Goal: Complete application form: Complete application form

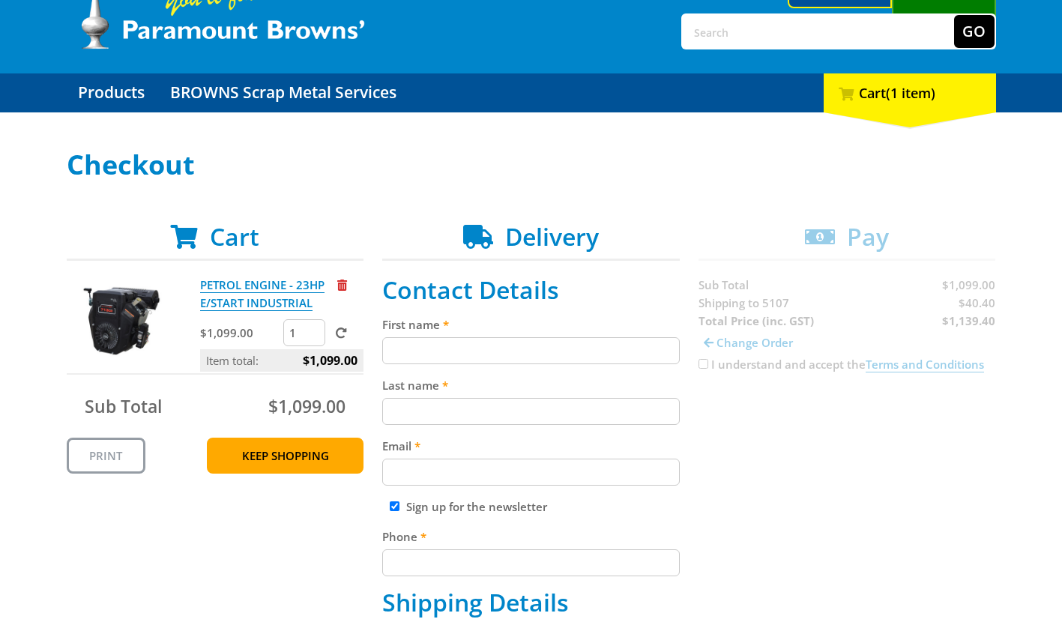
scroll to position [99, 0]
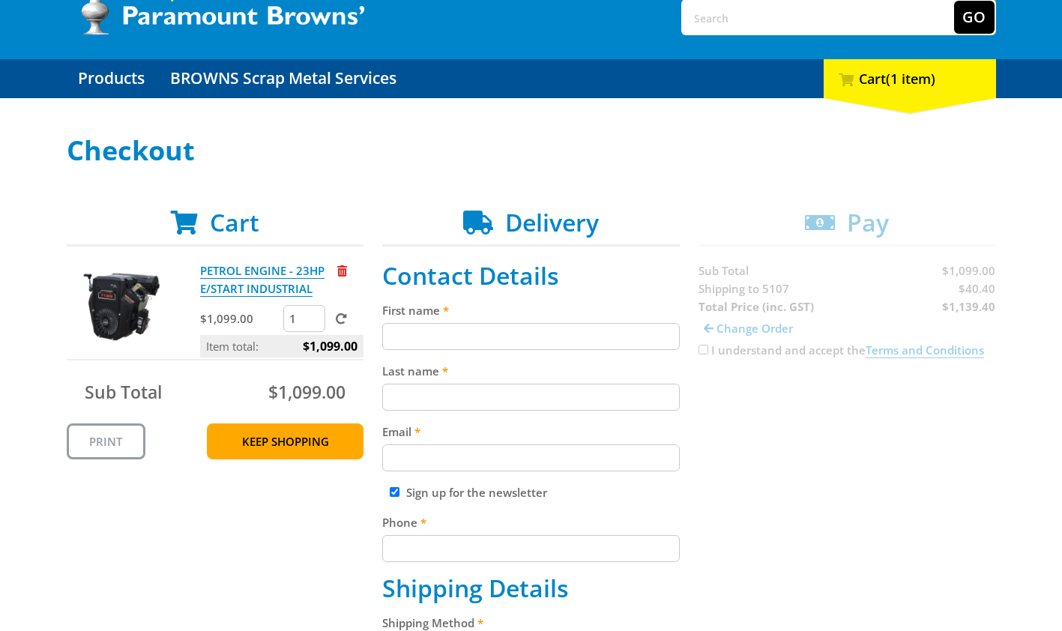
click at [579, 366] on label "Last name" at bounding box center [530, 371] width 297 height 18
click at [579, 384] on input "Last name" at bounding box center [530, 397] width 297 height 27
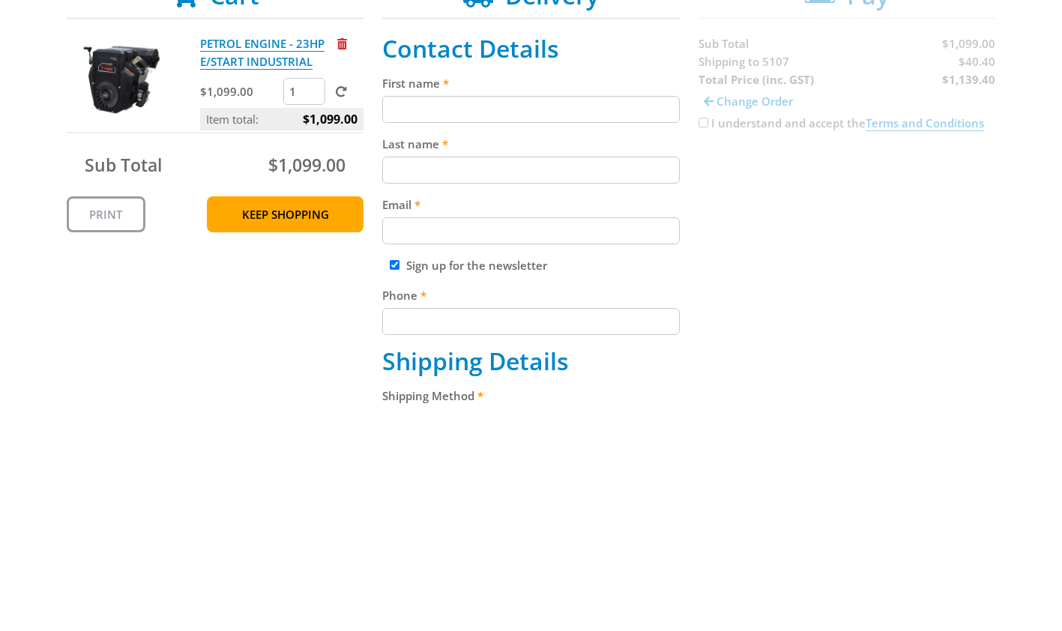
click at [538, 340] on input "First name" at bounding box center [530, 336] width 297 height 27
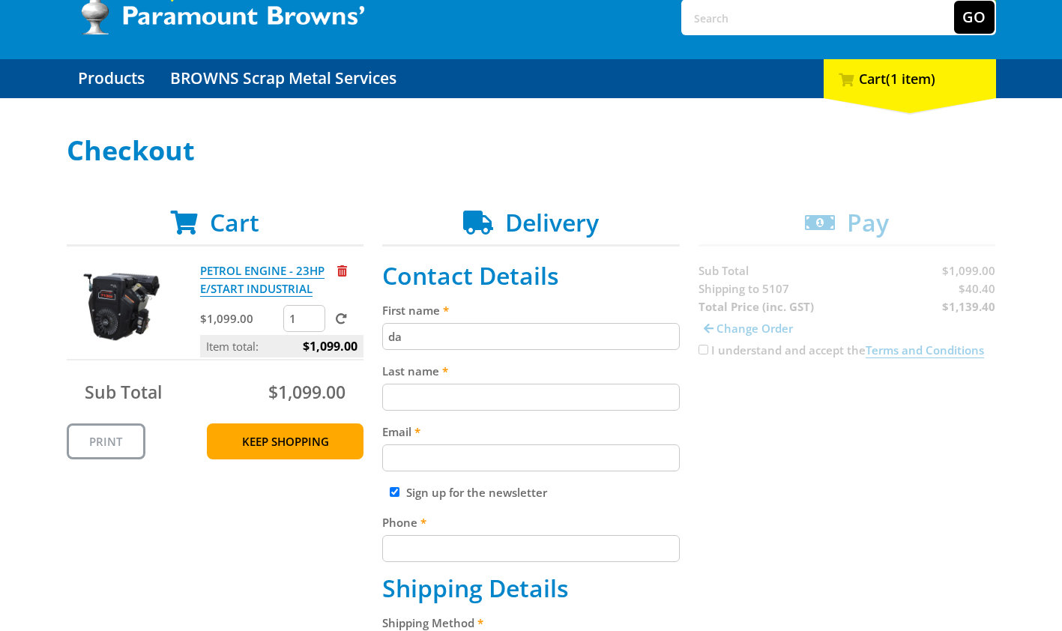
type input "d"
type input "[PERSON_NAME]"
type input "[PERSON_NAME][EMAIL_ADDRESS][DOMAIN_NAME]"
click at [600, 552] on input "Phone" at bounding box center [530, 548] width 297 height 27
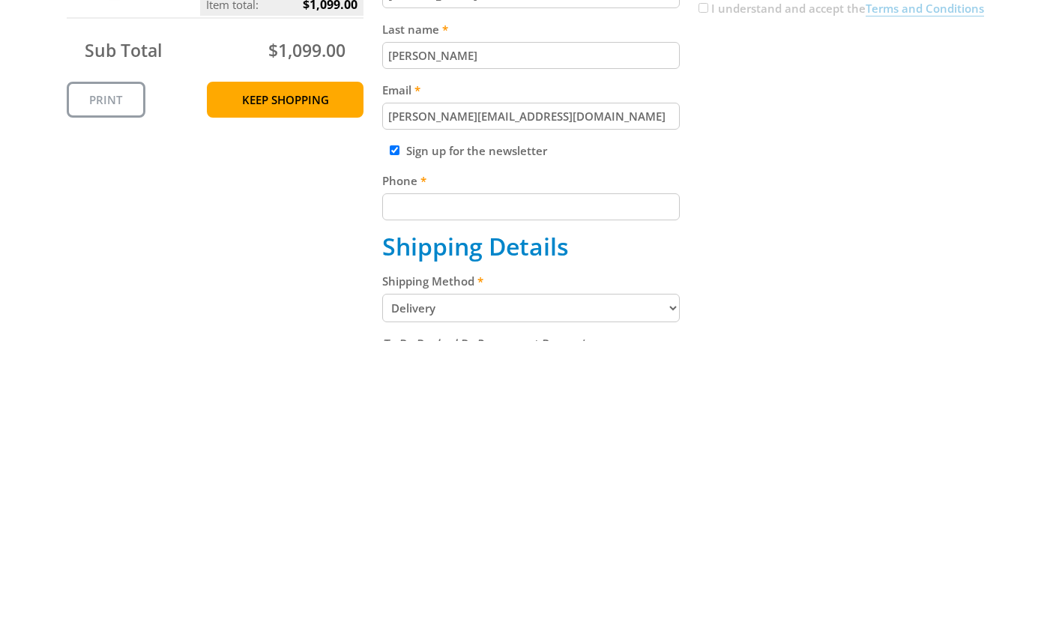
scroll to position [188, 0]
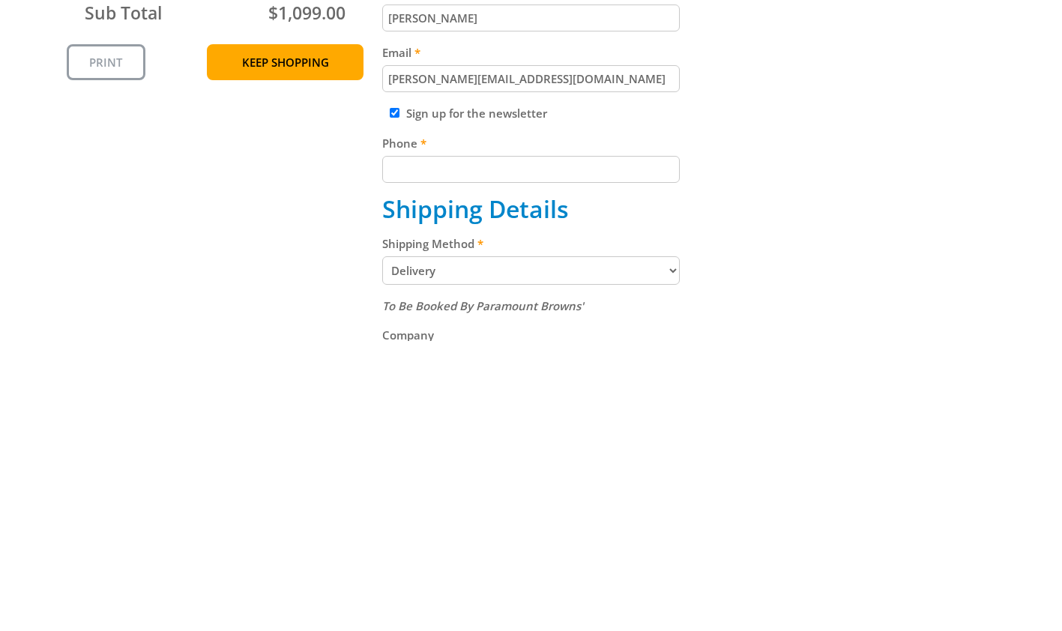
click at [399, 427] on label "Phone" at bounding box center [530, 433] width 297 height 18
click at [399, 446] on input "Phone" at bounding box center [530, 459] width 297 height 27
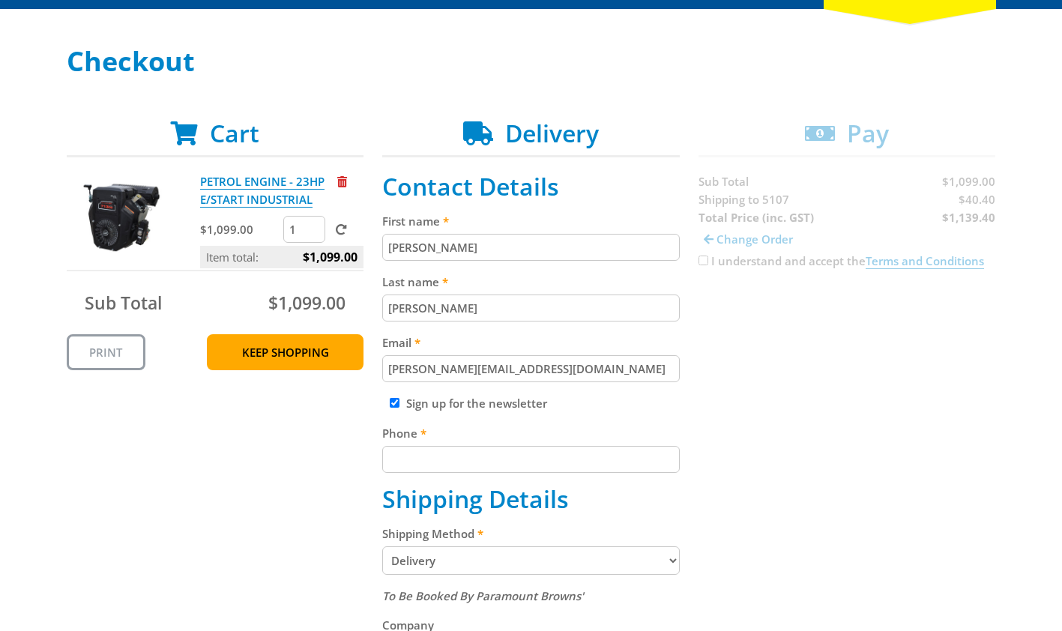
click at [395, 405] on input "Sign up for the newsletter" at bounding box center [395, 403] width 10 height 10
checkbox input "false"
click at [530, 462] on input "Phone" at bounding box center [530, 459] width 297 height 27
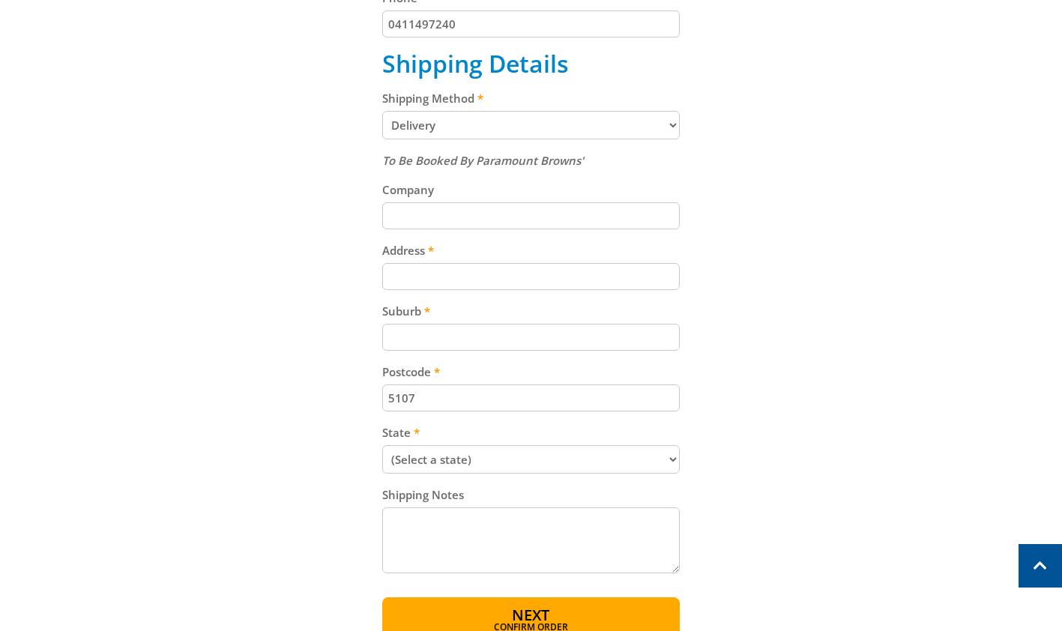
scroll to position [638, 0]
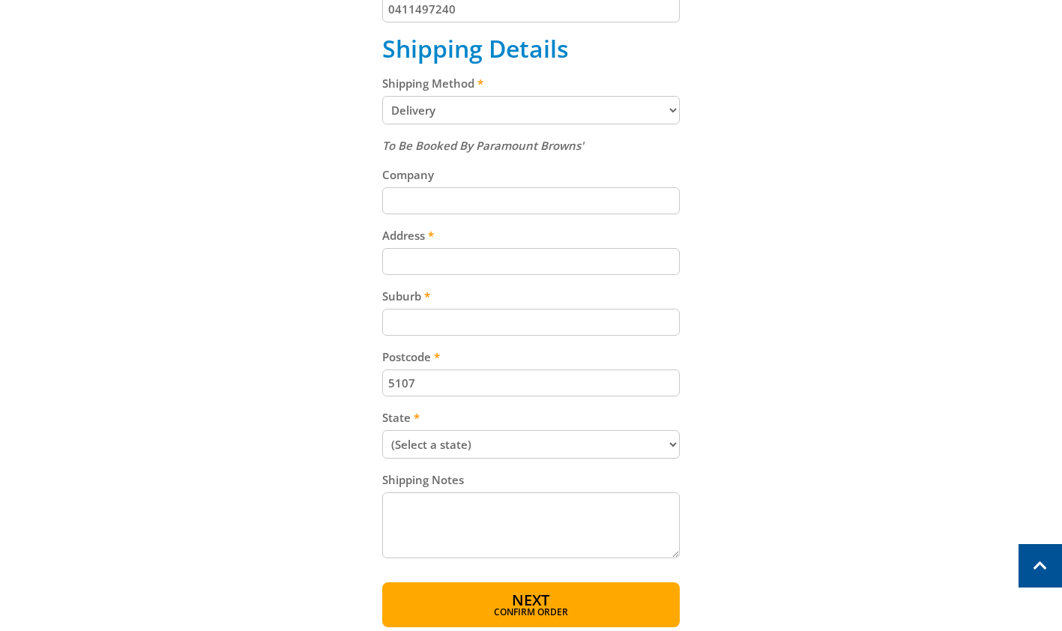
type input "0411497240"
click at [583, 267] on input "Address" at bounding box center [530, 261] width 297 height 27
type input "[GEOGRAPHIC_DATA]"
click at [621, 303] on label "Suburb" at bounding box center [530, 296] width 297 height 18
click at [621, 309] on input "Suburb" at bounding box center [530, 322] width 297 height 27
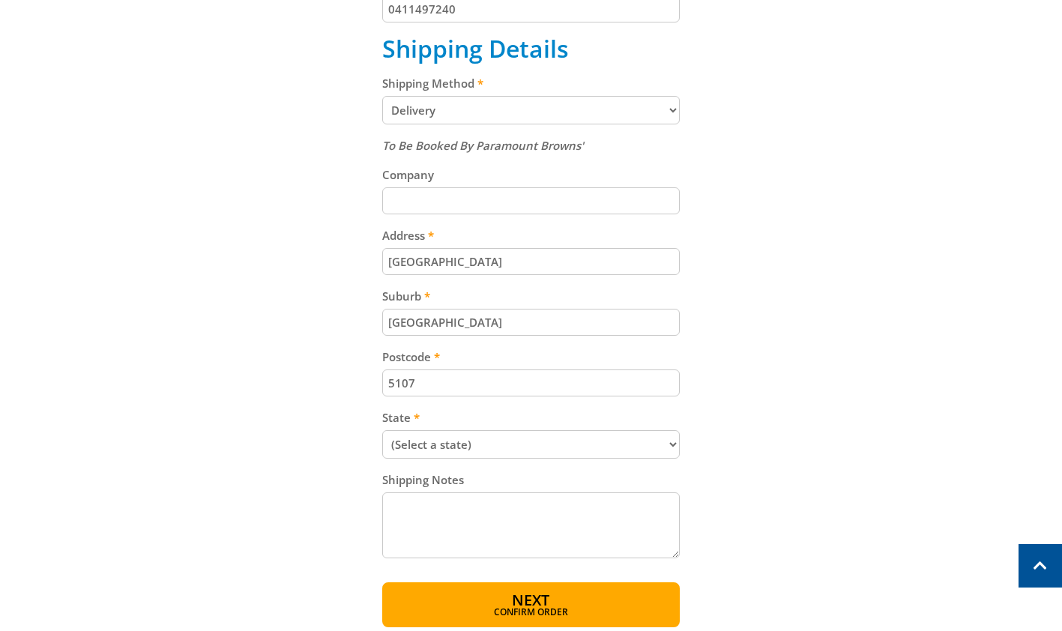
type input "[GEOGRAPHIC_DATA]"
click at [638, 456] on select "(Select a state) [GEOGRAPHIC_DATA] [GEOGRAPHIC_DATA] [GEOGRAPHIC_DATA] [GEOGRAP…" at bounding box center [530, 444] width 297 height 28
select select "SA"
click at [382, 433] on select "(Select a state) [GEOGRAPHIC_DATA] [GEOGRAPHIC_DATA] [GEOGRAPHIC_DATA] [GEOGRAP…" at bounding box center [530, 444] width 297 height 28
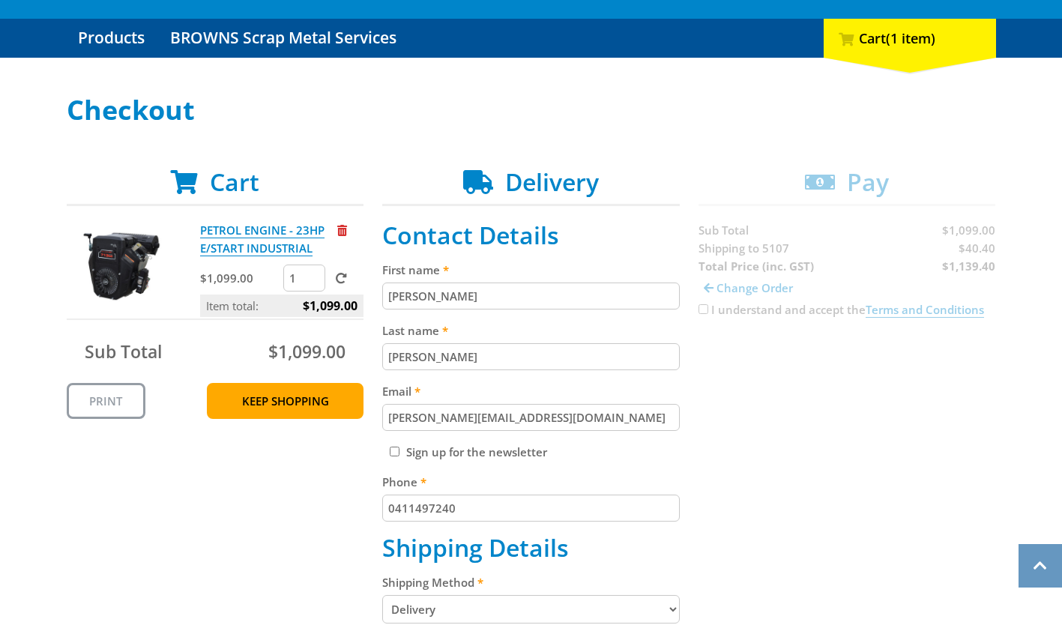
scroll to position [139, 0]
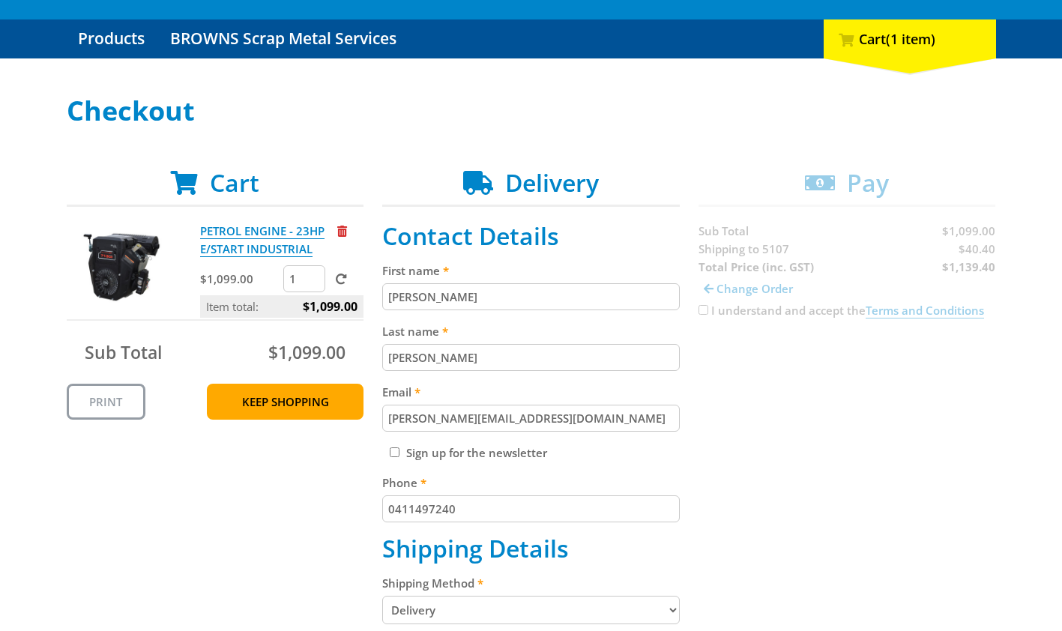
click at [88, 404] on link "Print" at bounding box center [106, 402] width 79 height 36
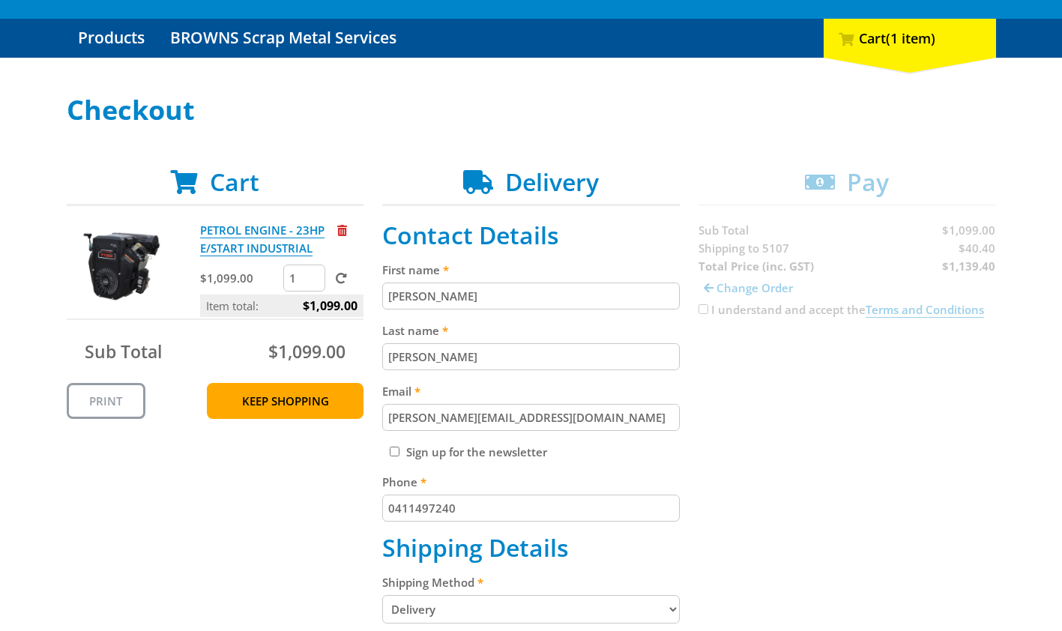
click at [248, 236] on link "PETROL ENGINE - 23HP E/START INDUSTRIAL" at bounding box center [262, 240] width 124 height 34
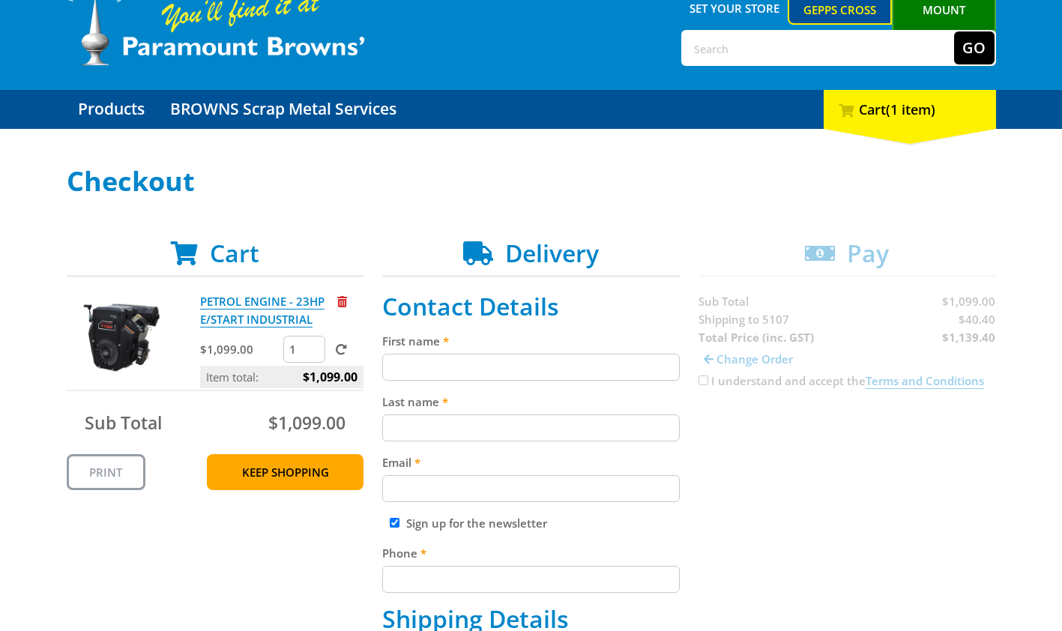
scroll to position [88, 0]
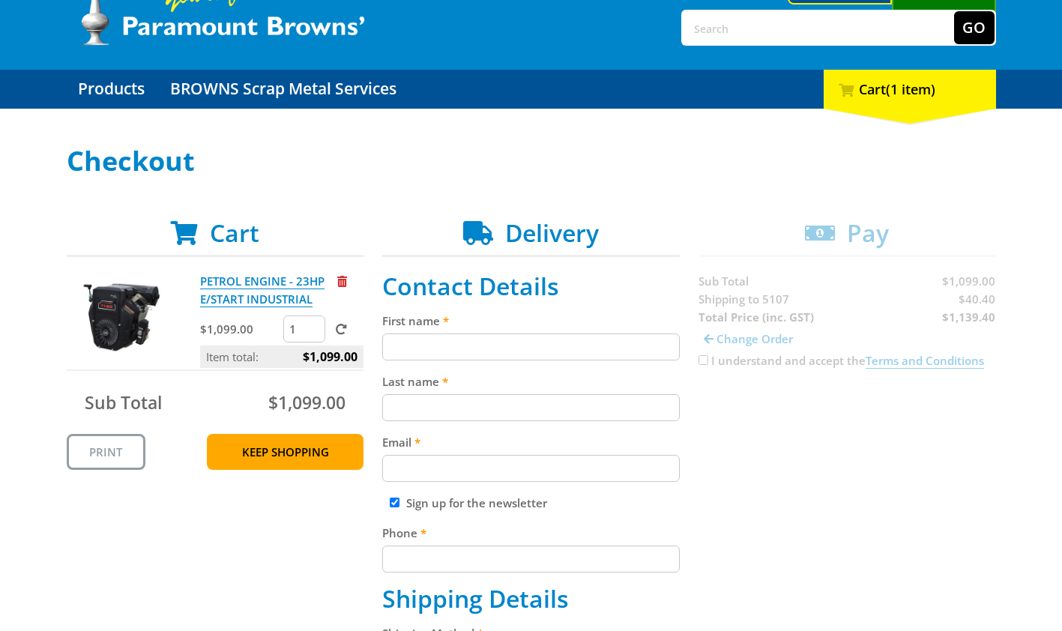
click at [594, 352] on input "First name" at bounding box center [530, 346] width 297 height 27
type input "[PERSON_NAME]"
type input "[PERSON_NAME][EMAIL_ADDRESS][DOMAIN_NAME]"
click at [396, 499] on input "Sign up for the newsletter" at bounding box center [395, 502] width 10 height 10
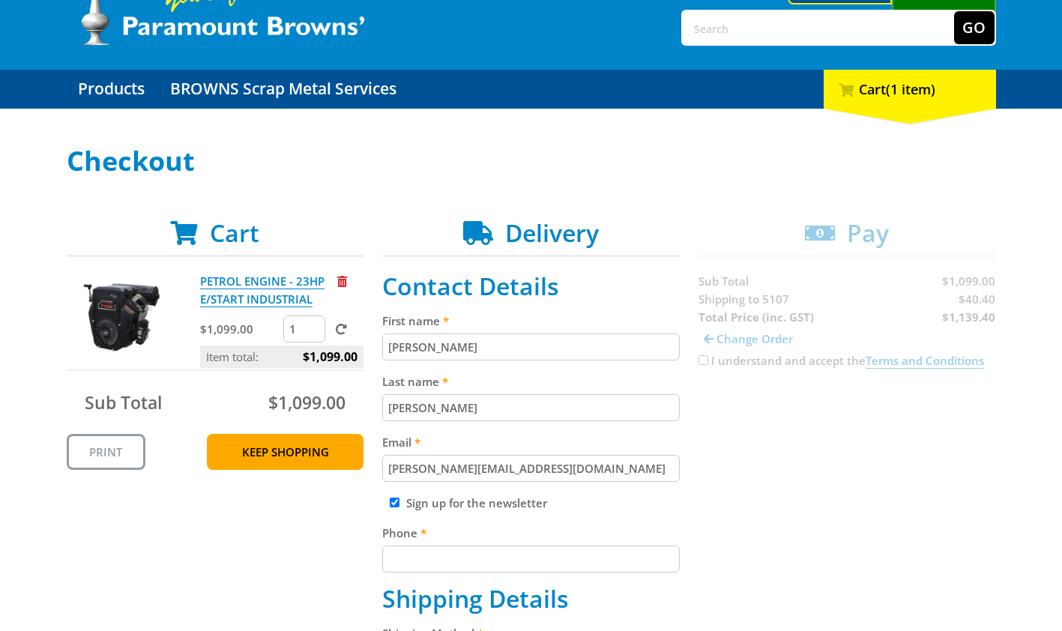
checkbox input "false"
click at [521, 561] on input "Phone" at bounding box center [530, 558] width 297 height 27
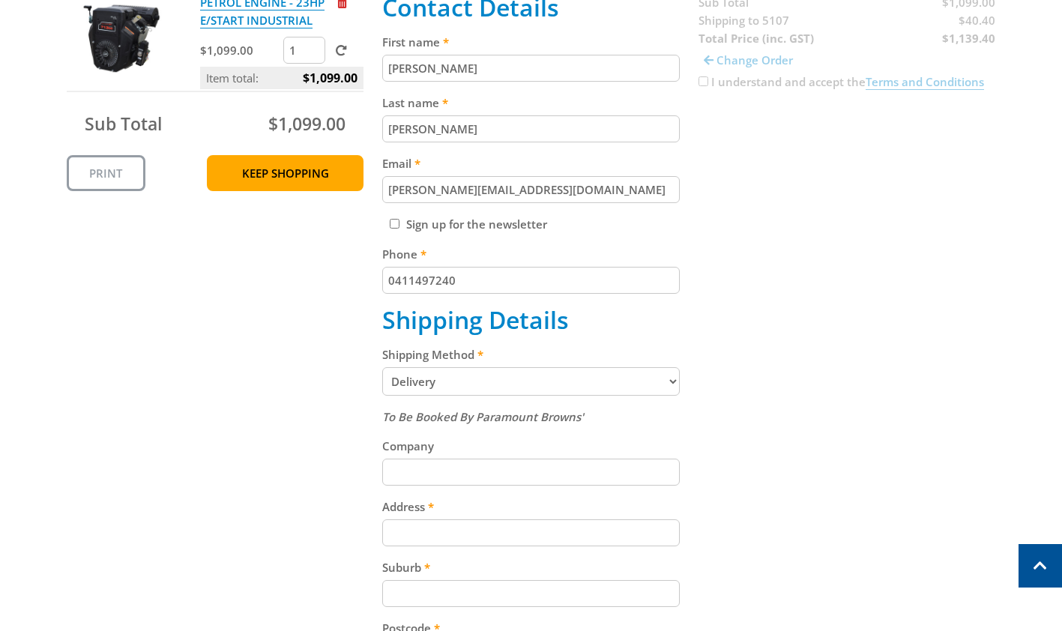
scroll to position [378, 0]
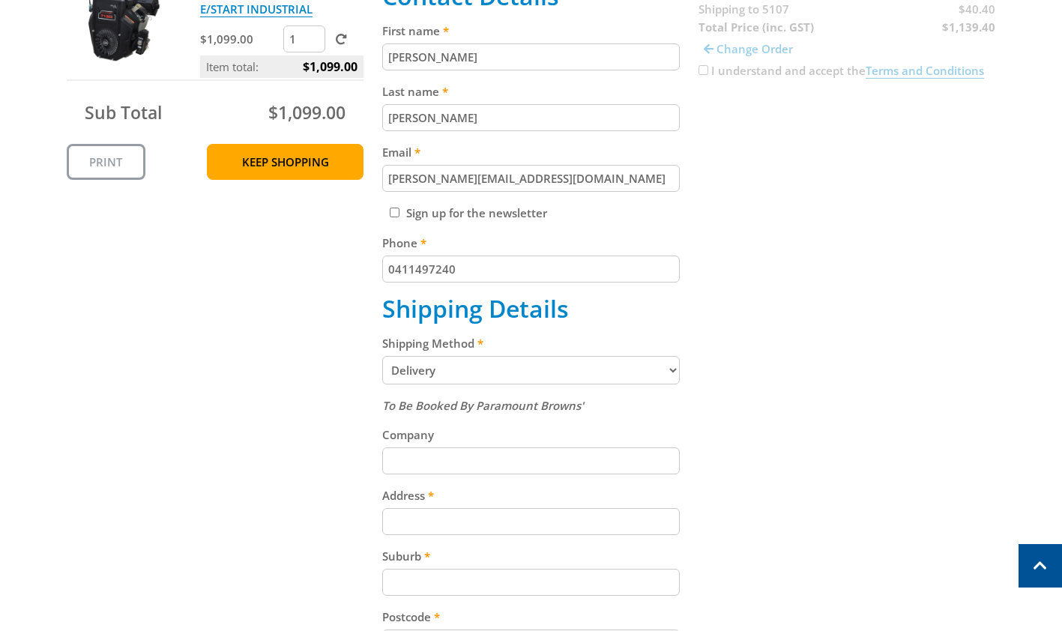
type input "0411497240"
click at [642, 521] on input "Address" at bounding box center [530, 521] width 297 height 27
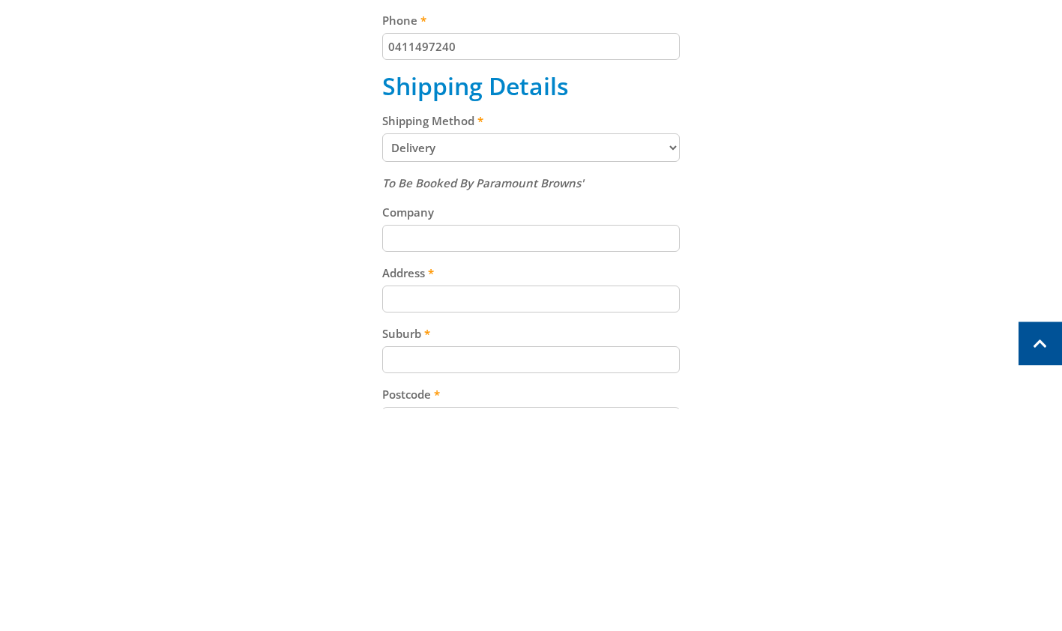
scroll to position [442, 0]
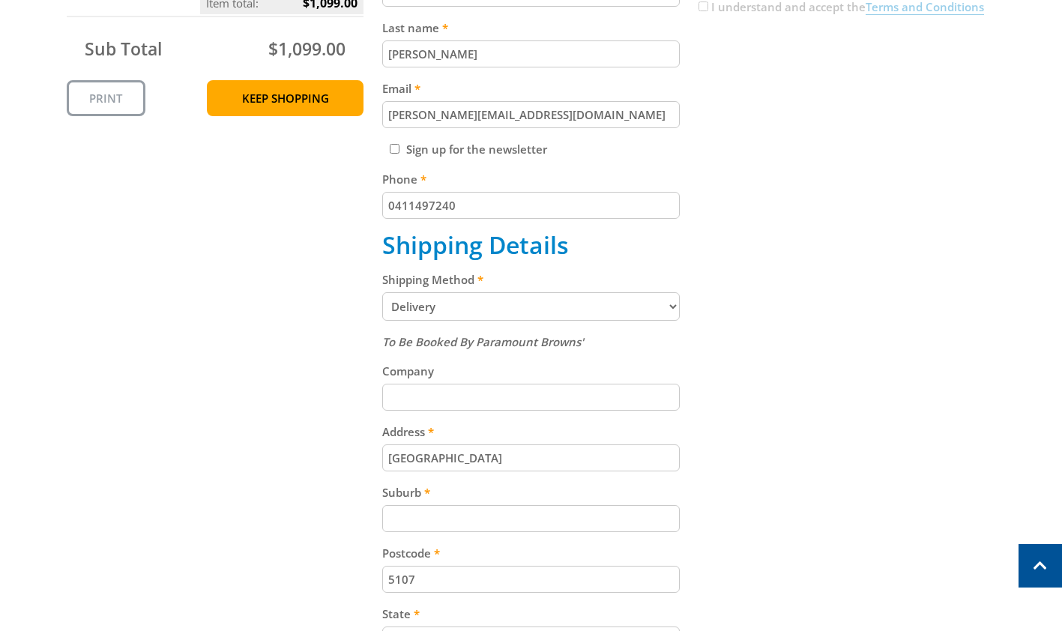
type input "[GEOGRAPHIC_DATA]"
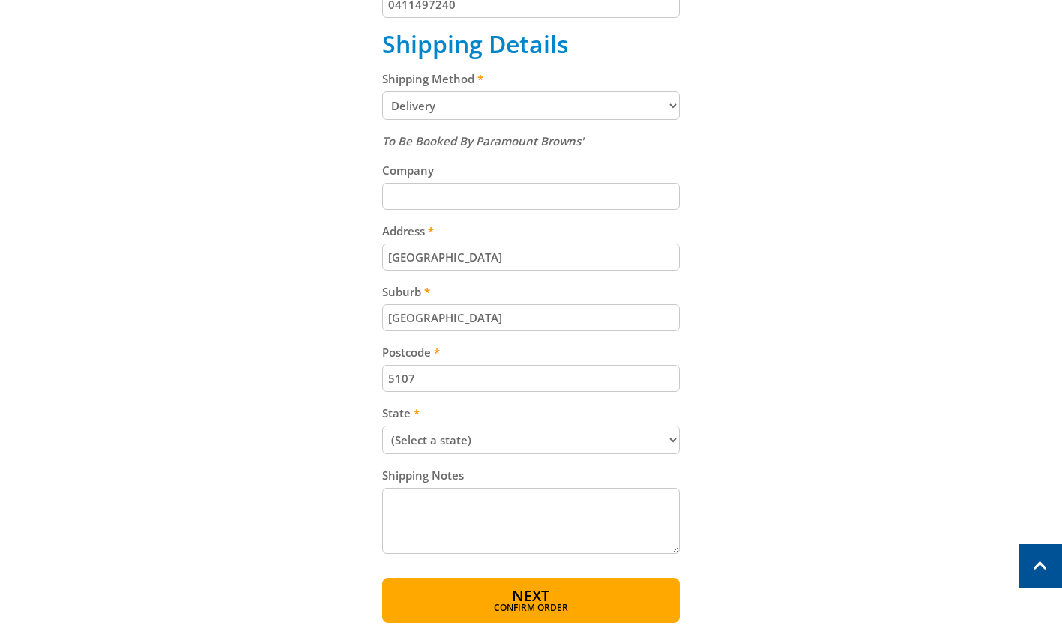
scroll to position [656, 0]
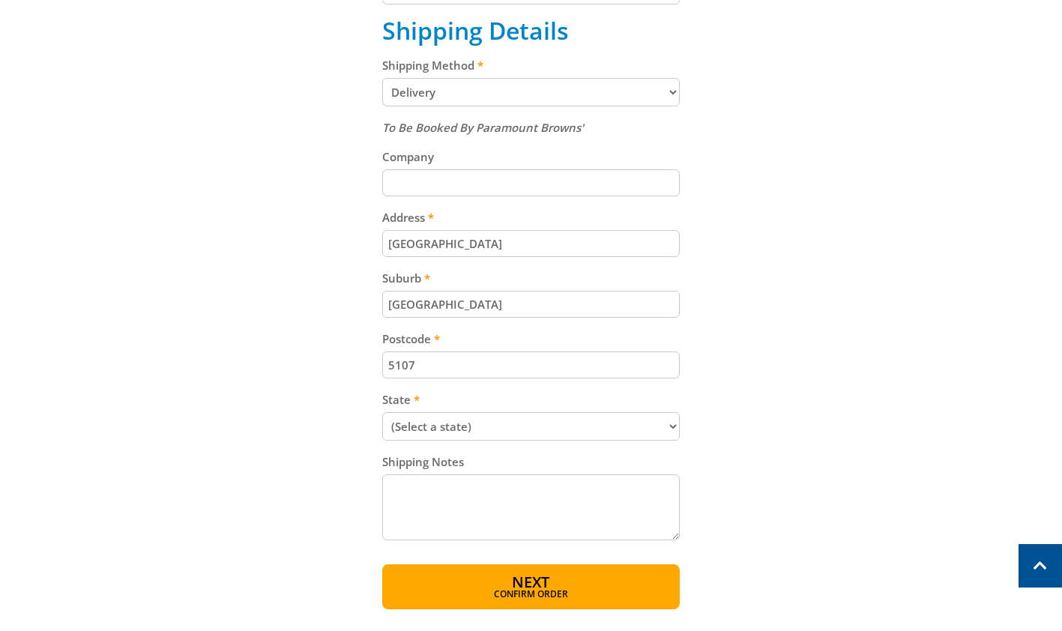
type input "[GEOGRAPHIC_DATA]"
click at [642, 423] on select "(Select a state) [GEOGRAPHIC_DATA] [GEOGRAPHIC_DATA] [GEOGRAPHIC_DATA] [GEOGRAP…" at bounding box center [530, 426] width 297 height 28
select select "SA"
click at [382, 415] on select "(Select a state) [GEOGRAPHIC_DATA] [GEOGRAPHIC_DATA] [GEOGRAPHIC_DATA] [GEOGRAP…" at bounding box center [530, 426] width 297 height 28
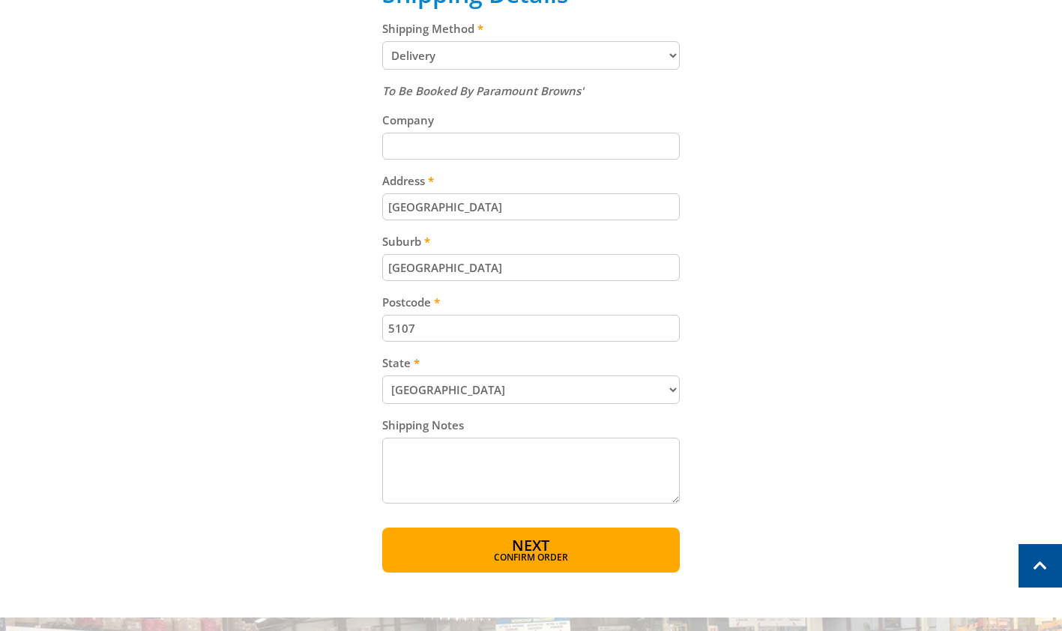
scroll to position [720, 0]
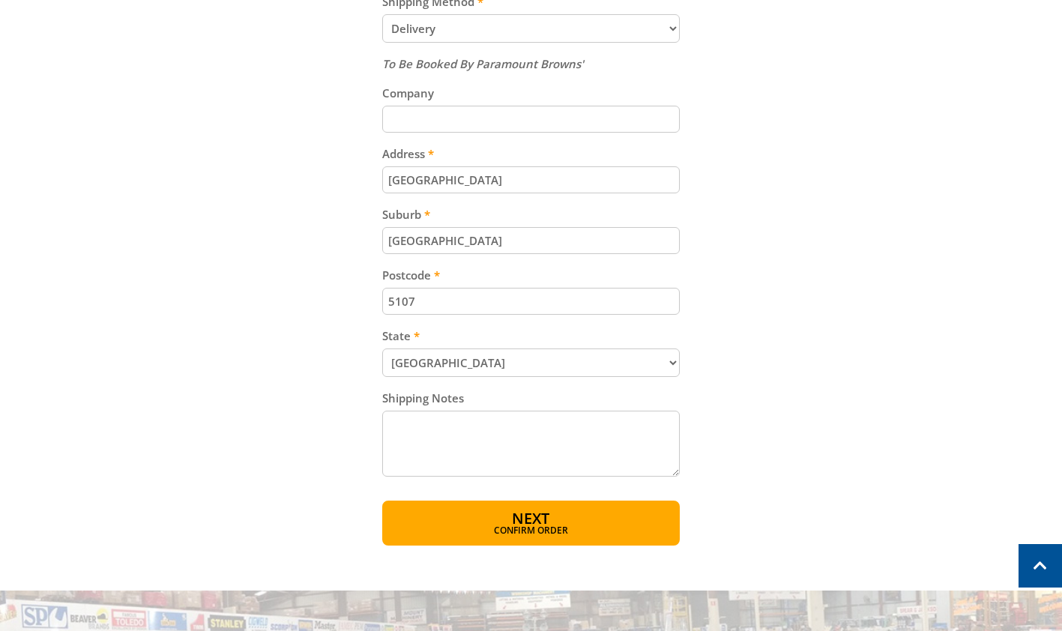
click at [620, 438] on textarea "Shipping Notes" at bounding box center [530, 444] width 297 height 66
click at [468, 433] on textarea "If no one home, Please leave in front of side gate RHS of driveway. Thankyou" at bounding box center [530, 444] width 297 height 66
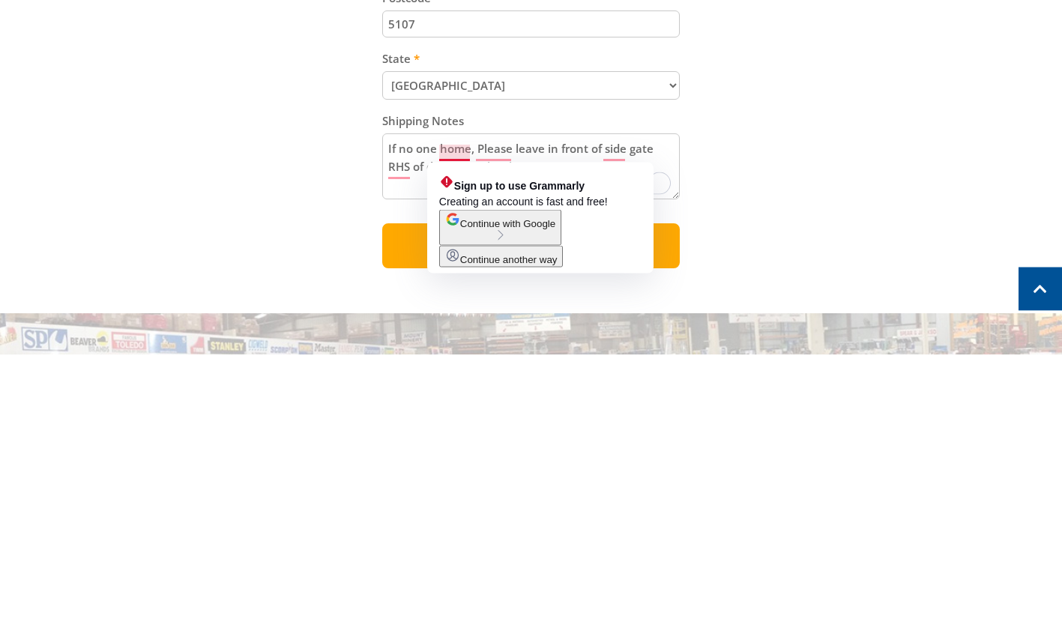
type textarea "If no one home, Please leave in front of side gate RHS of driveway. Thankyou"
click at [844, 474] on div "Cart PETROL ENGINE - 23HP E/START INDUSTRIAL $1,099.00 1 Item total: $1,099.00 …" at bounding box center [531, 66] width 929 height 958
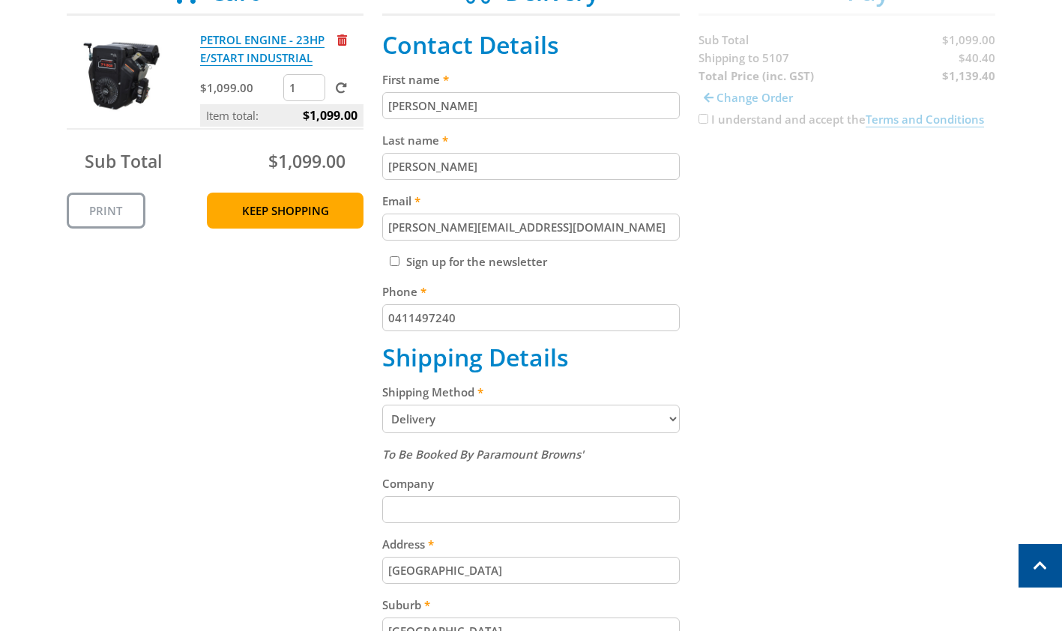
scroll to position [331, 0]
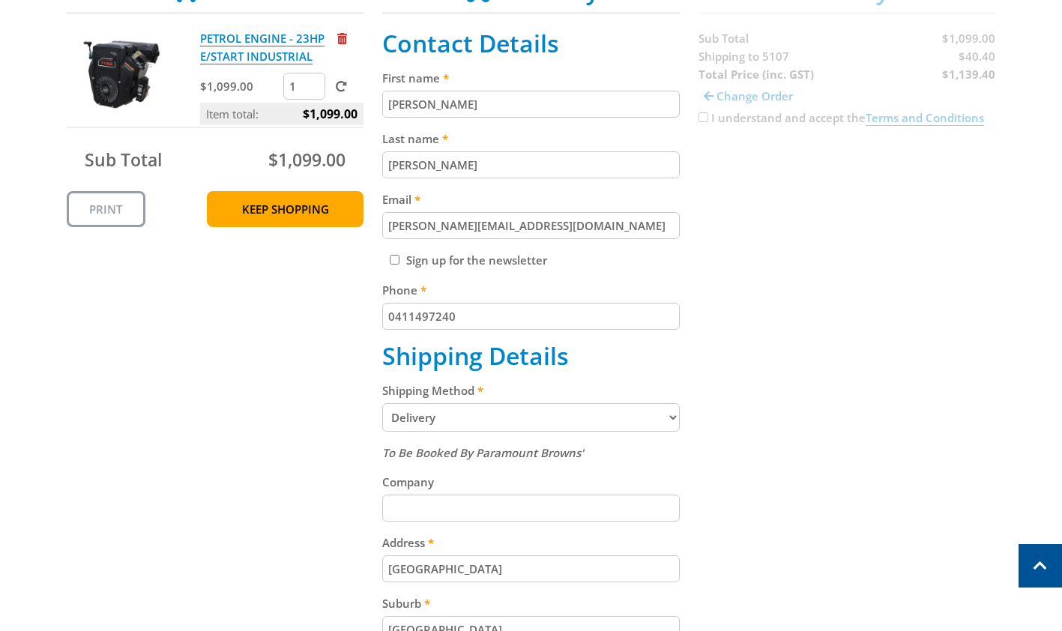
click at [635, 509] on input "Company" at bounding box center [530, 507] width 297 height 27
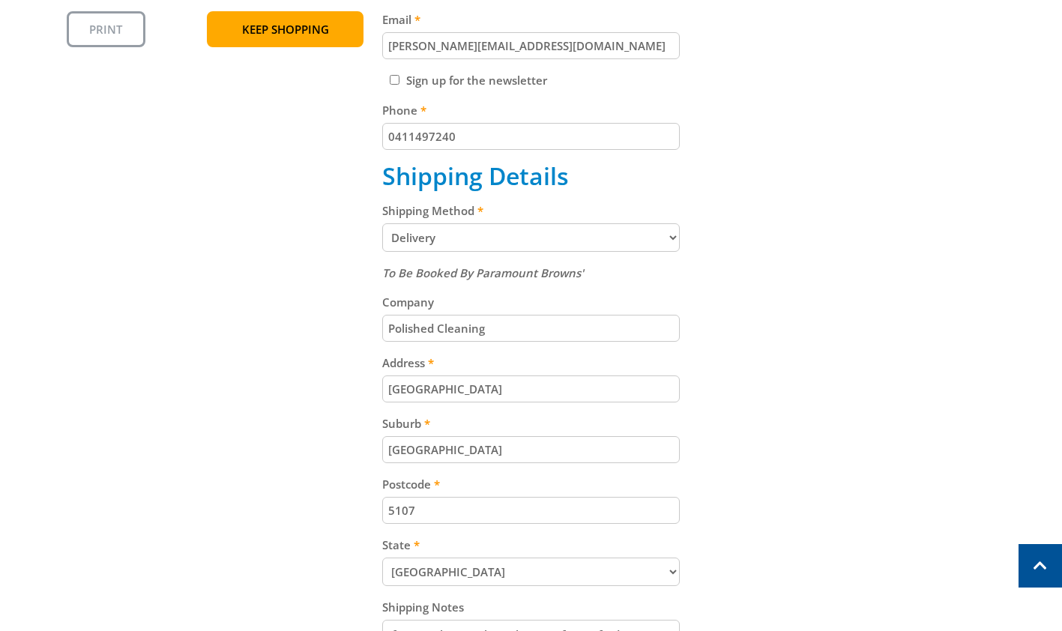
scroll to position [509, 0]
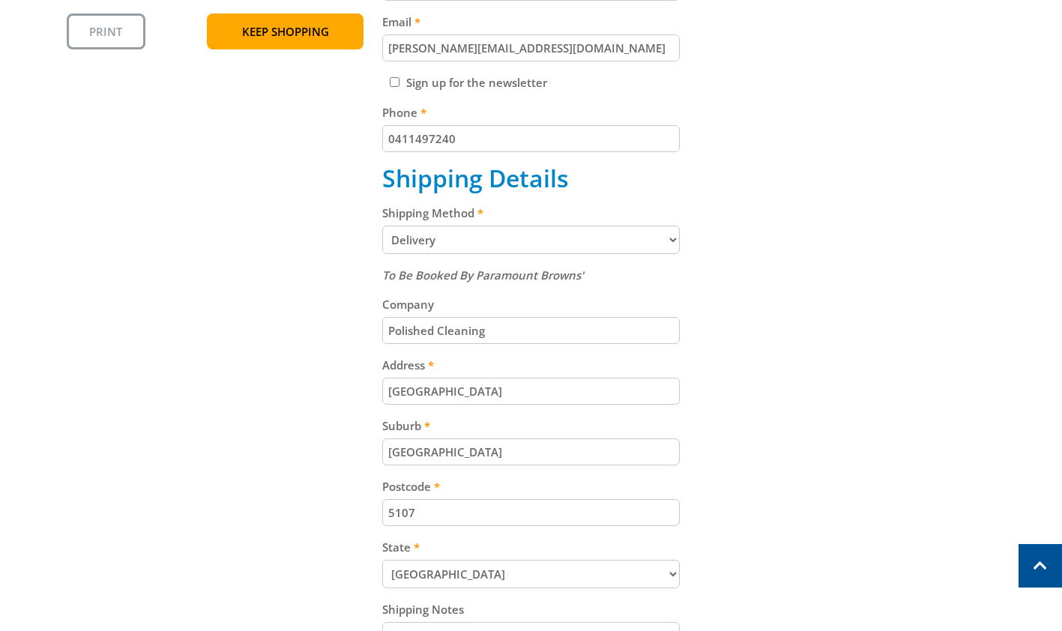
type input "Polished Cleaning"
click at [669, 232] on select "Pickup from Gepps Cross Delivery" at bounding box center [530, 240] width 297 height 28
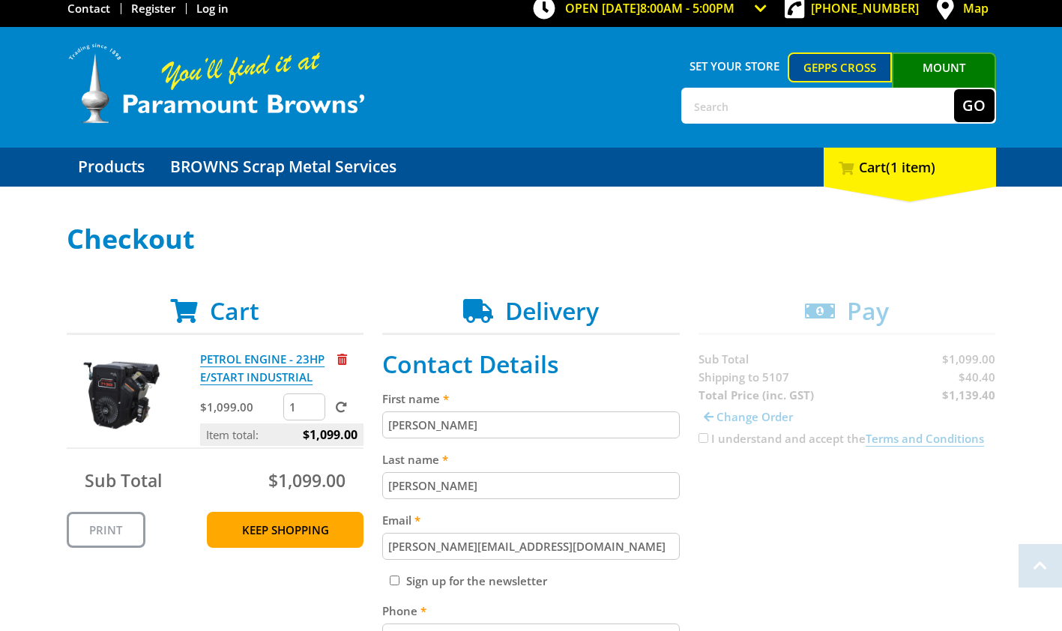
scroll to position [0, 0]
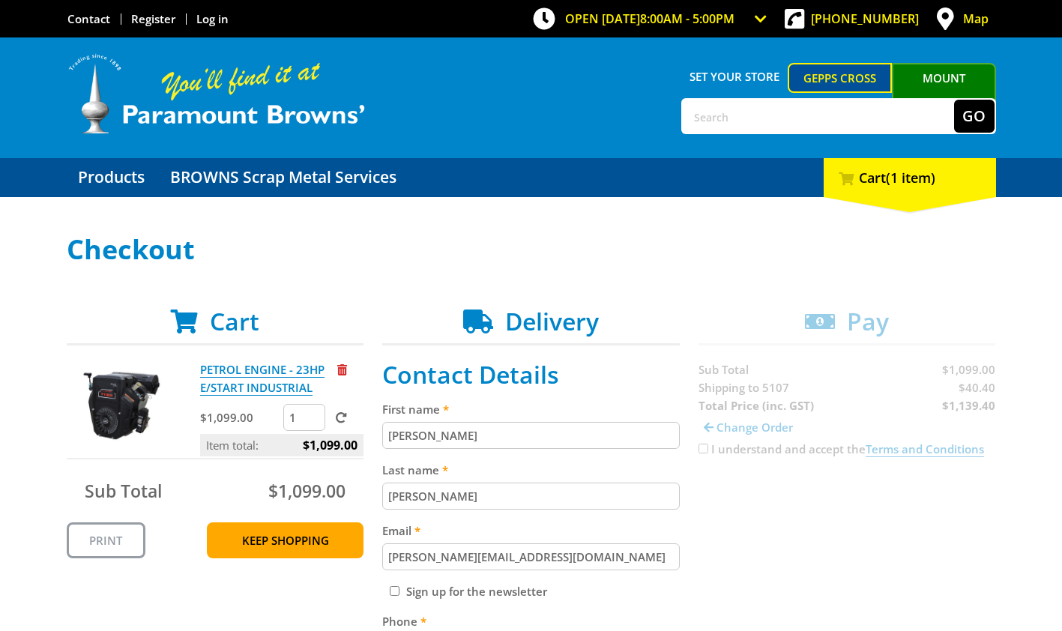
select select "SA"
click at [235, 374] on link "PETROL ENGINE - 23HP E/START INDUSTRIAL" at bounding box center [262, 379] width 124 height 34
